Goal: Find specific page/section: Find specific page/section

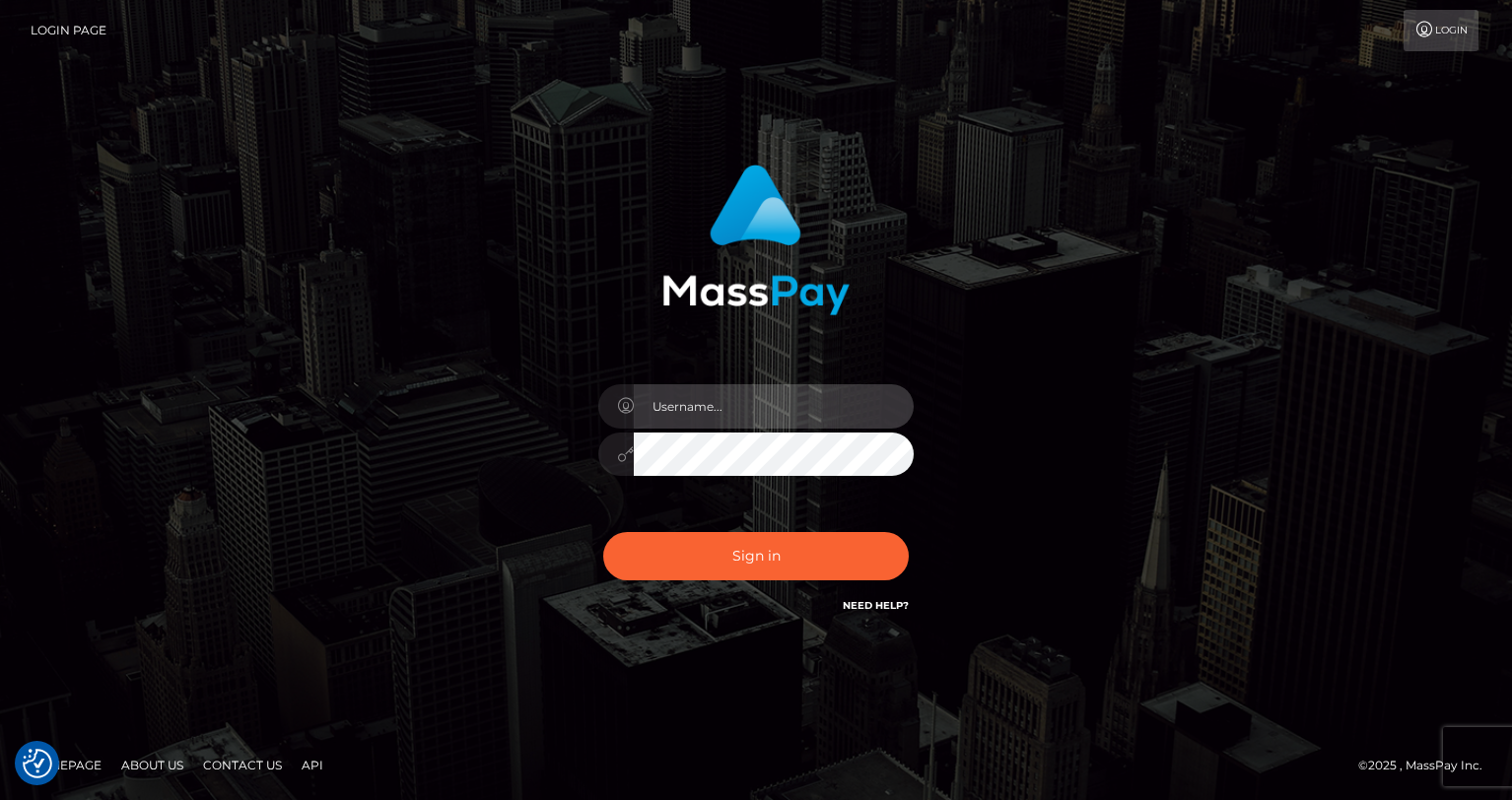
click at [720, 397] on input "text" at bounding box center [773, 406] width 279 height 44
type input "oli.fanvue"
click at [756, 405] on input "text" at bounding box center [773, 406] width 279 height 44
type input "oli.fanvue"
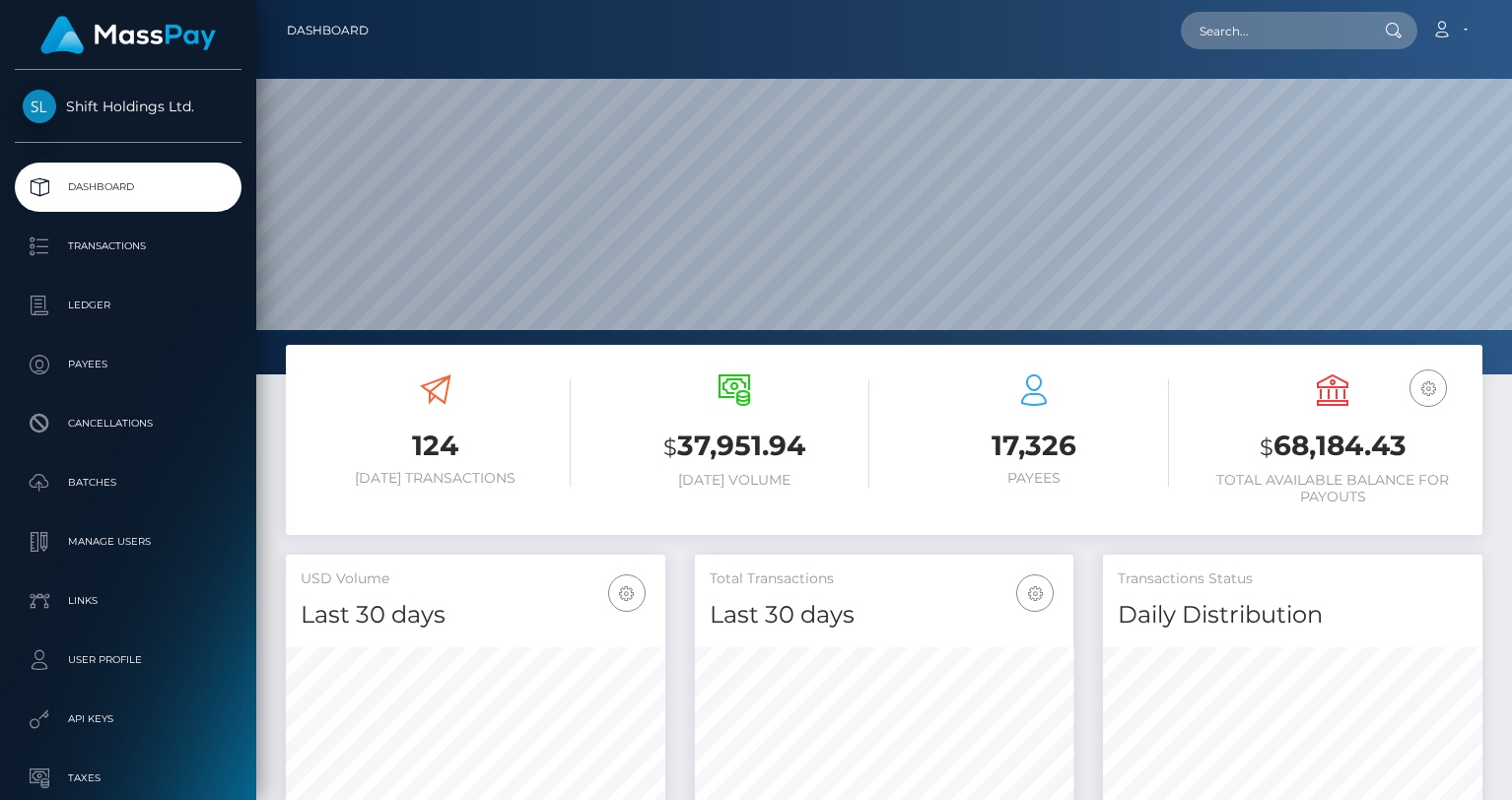
scroll to position [349, 379]
click at [1310, 28] on input "text" at bounding box center [1274, 31] width 186 height 38
paste input "[EMAIL_ADDRESS][DOMAIN_NAME]"
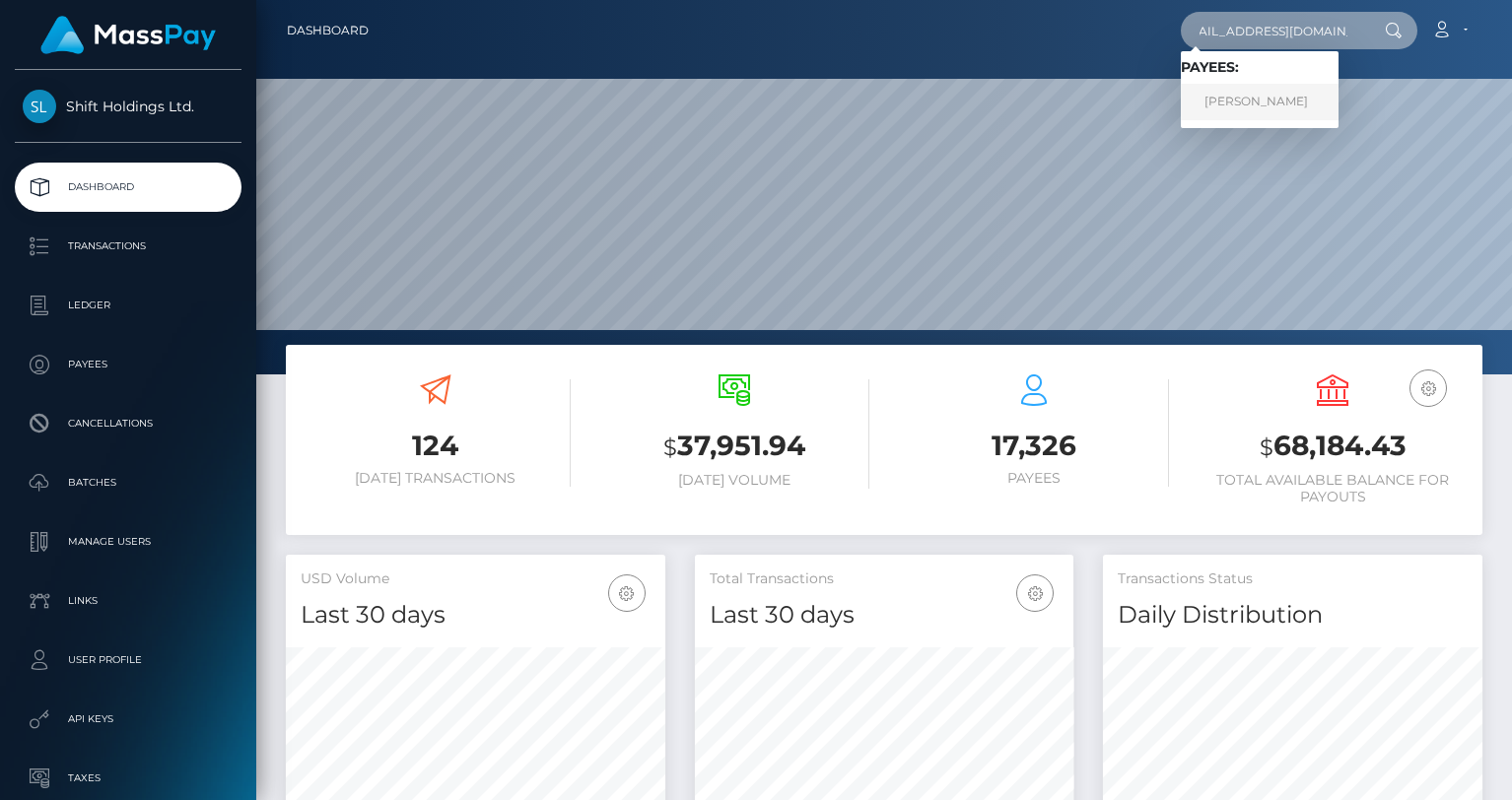
type input "jeromedsoucy@gmail.com"
click at [1261, 98] on link "Fadima Diallo" at bounding box center [1260, 102] width 158 height 37
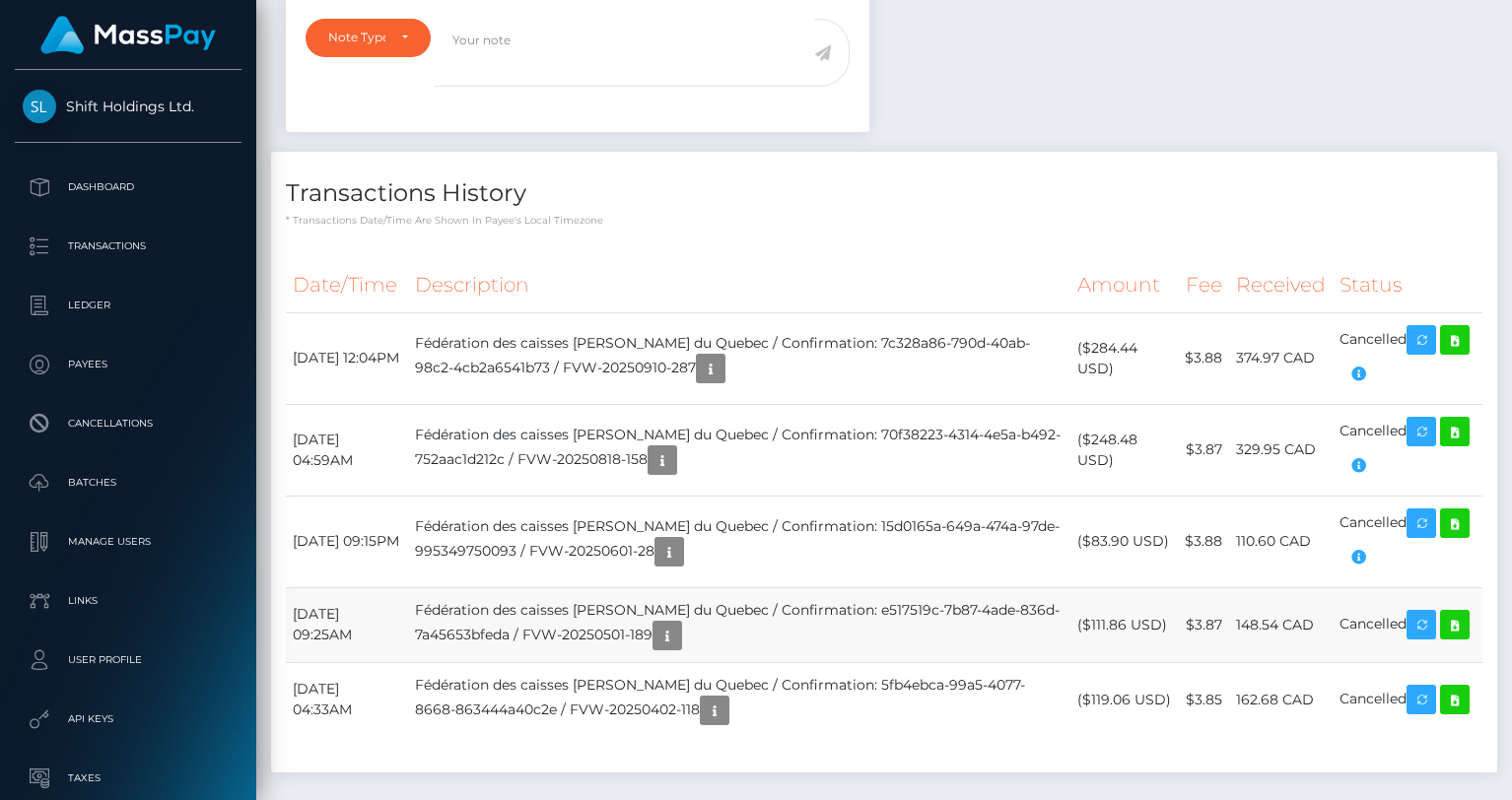
scroll to position [853, 0]
